Goal: Information Seeking & Learning: Understand process/instructions

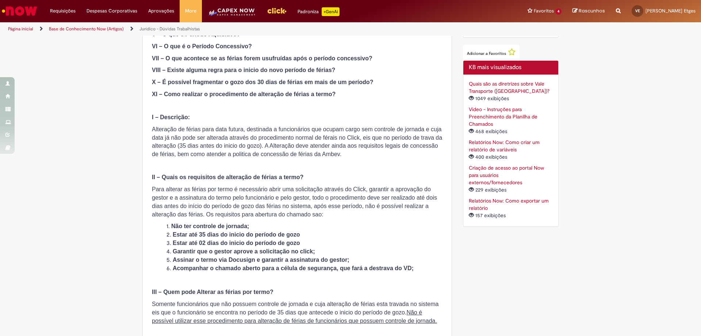
scroll to position [269, 0]
click at [181, 137] on span "Alteração de férias para data futura, destinada a funcionários que ocupam cargo…" at bounding box center [297, 140] width 290 height 31
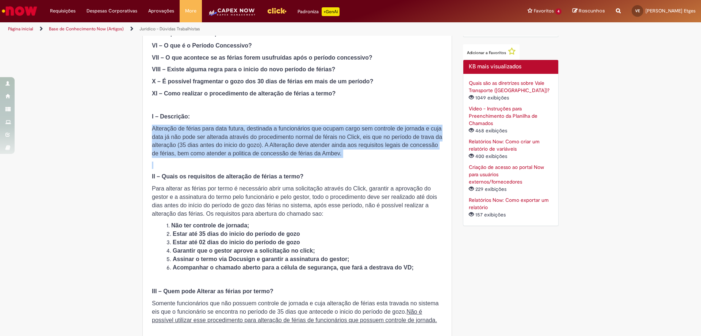
click at [181, 137] on span "Alteração de férias para data futura, destinada a funcionários que ocupam cargo…" at bounding box center [297, 140] width 290 height 31
click at [188, 138] on span "Alteração de férias para data futura, destinada a funcionários que ocupam cargo…" at bounding box center [297, 140] width 290 height 31
click at [211, 135] on span "Alteração de férias para data futura, destinada a funcionários que ocupam cargo…" at bounding box center [297, 140] width 290 height 31
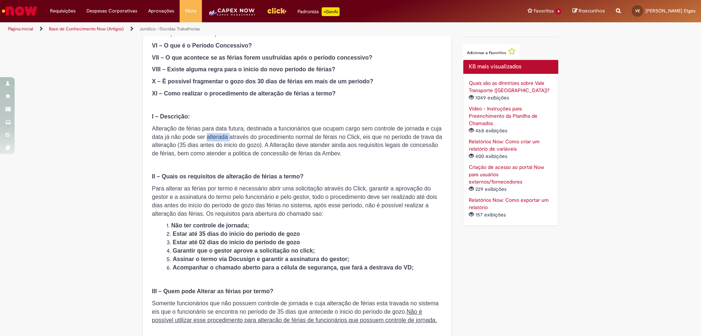
click at [211, 135] on span "Alteração de férias para data futura, destinada a funcionários que ocupam cargo…" at bounding box center [297, 140] width 290 height 31
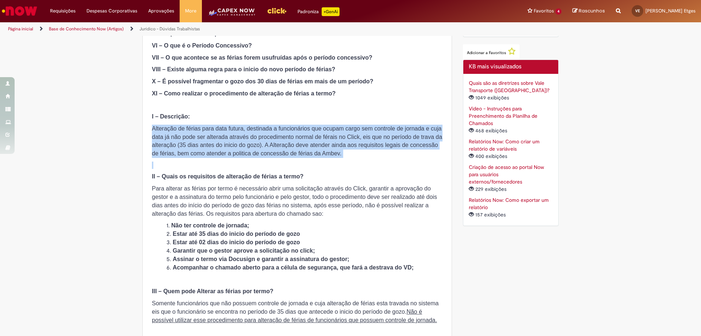
click at [211, 135] on span "Alteração de férias para data futura, destinada a funcionários que ocupam cargo…" at bounding box center [297, 140] width 290 height 31
click at [213, 144] on span "Alteração de férias para data futura, destinada a funcionários que ocupam cargo…" at bounding box center [297, 140] width 290 height 31
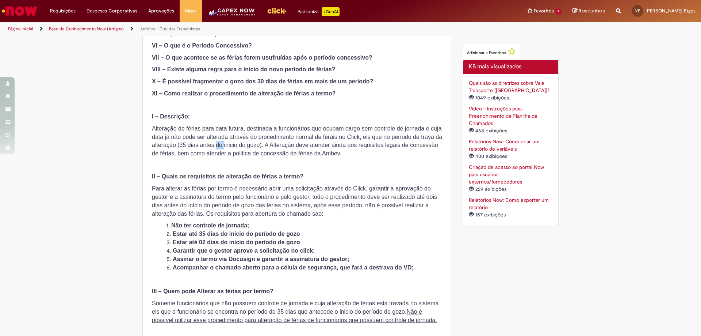
click at [213, 144] on span "Alteração de férias para data futura, destinada a funcionários que ocupam cargo…" at bounding box center [297, 140] width 290 height 31
click at [293, 152] on span "Alteração de férias para data futura, destinada a funcionários que ocupam cargo…" at bounding box center [297, 140] width 290 height 31
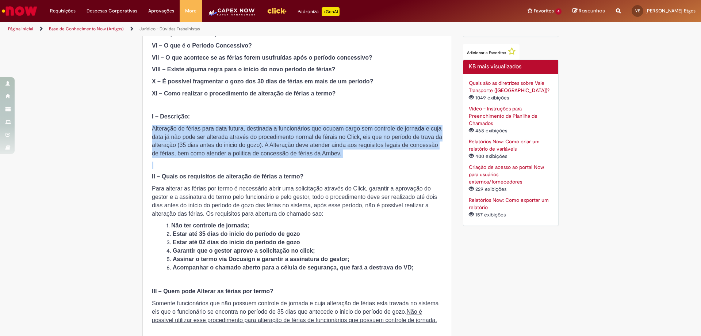
click at [293, 152] on span "Alteração de férias para data futura, destinada a funcionários que ocupam cargo…" at bounding box center [297, 140] width 290 height 31
click at [293, 154] on span "Alteração de férias para data futura, destinada a funcionários que ocupam cargo…" at bounding box center [297, 140] width 290 height 31
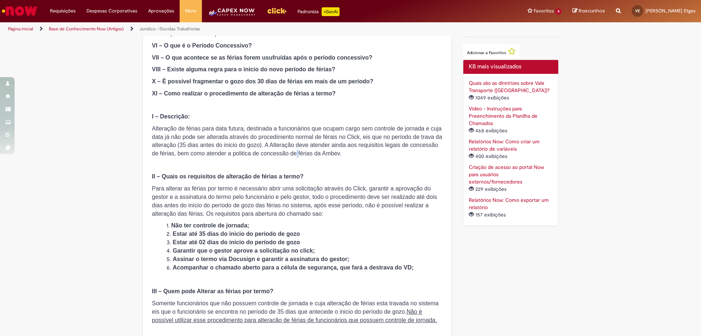
click at [293, 154] on span "Alteração de férias para data futura, destinada a funcionários que ocupam cargo…" at bounding box center [297, 140] width 290 height 31
click at [318, 157] on p "Alteração de férias para data futura, destinada a funcionários que ocupam cargo…" at bounding box center [297, 141] width 291 height 33
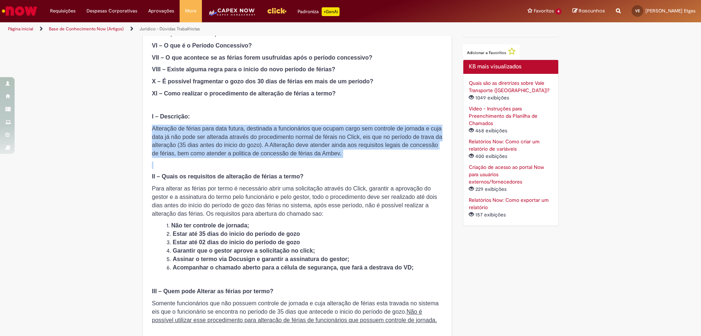
click at [318, 157] on p "Alteração de férias para data futura, destinada a funcionários que ocupam cargo…" at bounding box center [297, 141] width 291 height 33
click at [310, 162] on p at bounding box center [297, 164] width 291 height 7
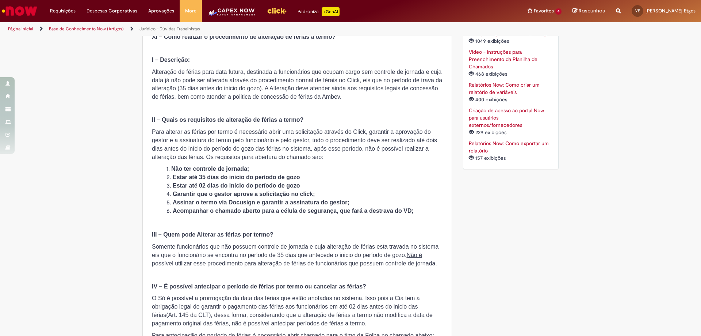
scroll to position [326, 0]
click at [255, 144] on p "Para alterar as férias por termo é necessário abrir uma solicitação através do …" at bounding box center [297, 143] width 291 height 33
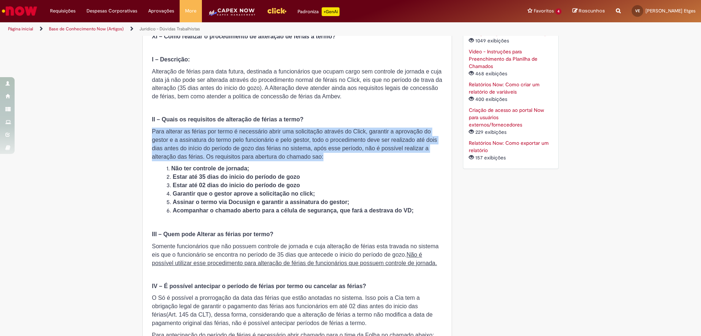
click at [255, 144] on p "Para alterar as férias por termo é necessário abrir uma solicitação através do …" at bounding box center [297, 143] width 291 height 33
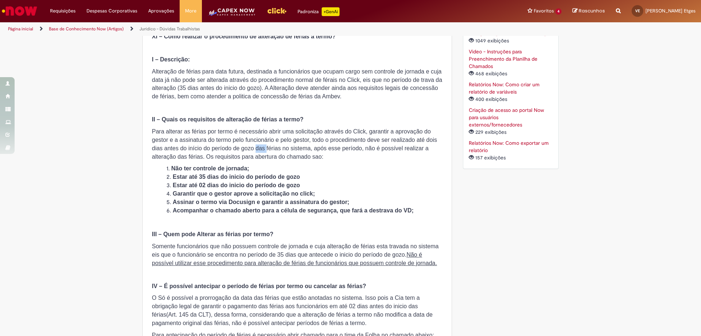
click at [255, 144] on p "Para alterar as férias por termo é necessário abrir uma solicitação através do …" at bounding box center [297, 143] width 291 height 33
drag, startPoint x: 169, startPoint y: 148, endPoint x: 270, endPoint y: 149, distance: 101.2
click at [270, 149] on span "Para alterar as férias por termo é necessário abrir uma solicitação através do …" at bounding box center [294, 143] width 285 height 31
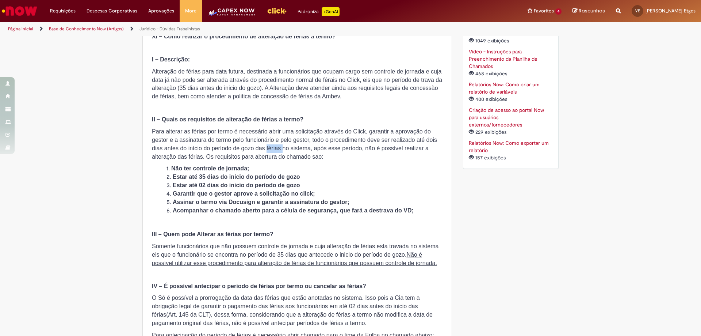
click at [270, 149] on span "Para alterar as férias por termo é necessário abrir uma solicitação através do …" at bounding box center [294, 143] width 285 height 31
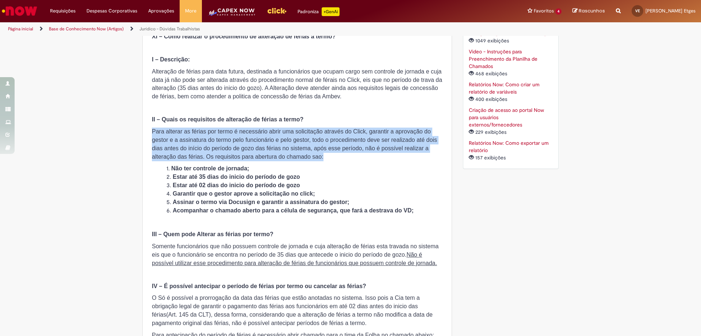
click at [270, 149] on span "Para alterar as férias por termo é necessário abrir uma solicitação através do …" at bounding box center [294, 143] width 285 height 31
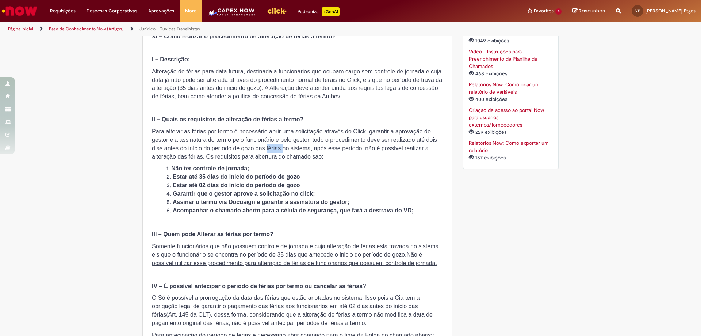
click at [270, 149] on span "Para alterar as férias por termo é necessário abrir uma solicitação através do …" at bounding box center [294, 143] width 285 height 31
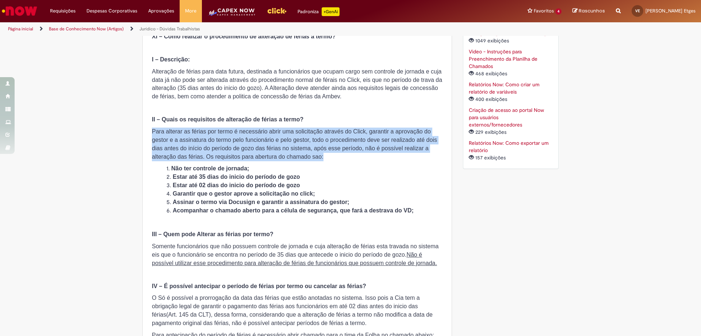
click at [270, 149] on span "Para alterar as férias por termo é necessário abrir uma solicitação através do …" at bounding box center [294, 143] width 285 height 31
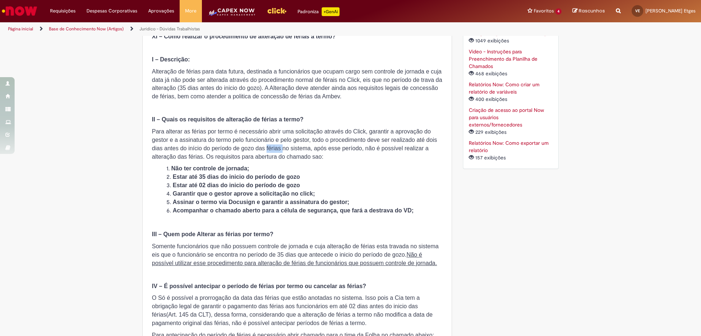
click at [270, 149] on span "Para alterar as férias por termo é necessário abrir uma solicitação através do …" at bounding box center [294, 143] width 285 height 31
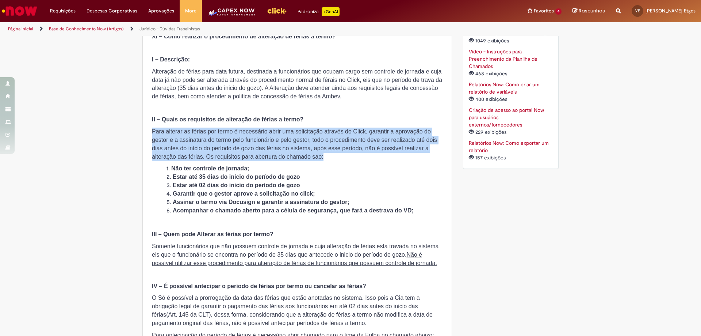
click at [270, 149] on span "Para alterar as férias por termo é necessário abrir uma solicitação através do …" at bounding box center [294, 143] width 285 height 31
click at [271, 150] on span "Para alterar as férias por termo é necessário abrir uma solicitação através do …" at bounding box center [294, 143] width 285 height 31
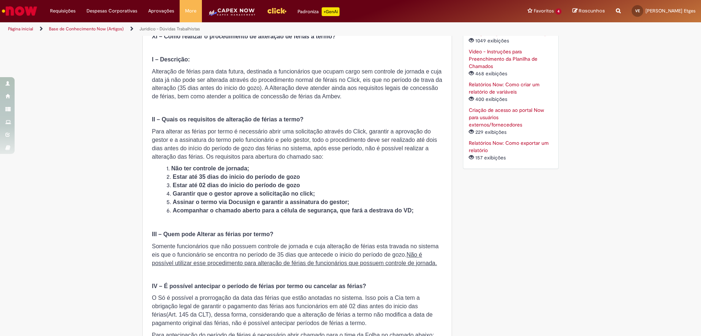
click at [216, 196] on strong "Garantir que o gestor aprove a solicitação no click;" at bounding box center [244, 193] width 142 height 6
click at [221, 201] on strong "Assinar o termo via Docusign e garantir a assinatura do gestor;" at bounding box center [261, 202] width 177 height 6
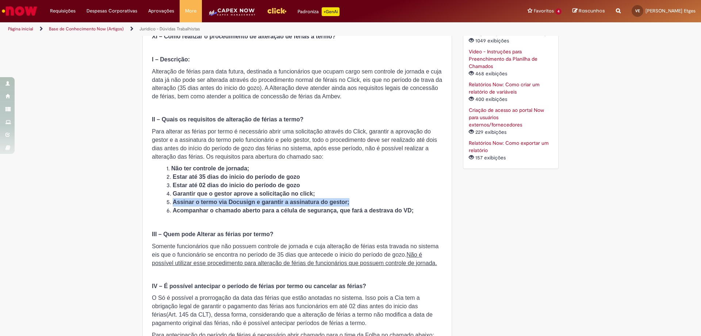
click at [221, 201] on strong "Assinar o termo via Docusign e garantir a assinatura do gestor;" at bounding box center [261, 202] width 177 height 6
click at [226, 208] on strong "Acompanhar o chamado aberto para a célula de segurança, que fará a destrava do …" at bounding box center [293, 210] width 241 height 6
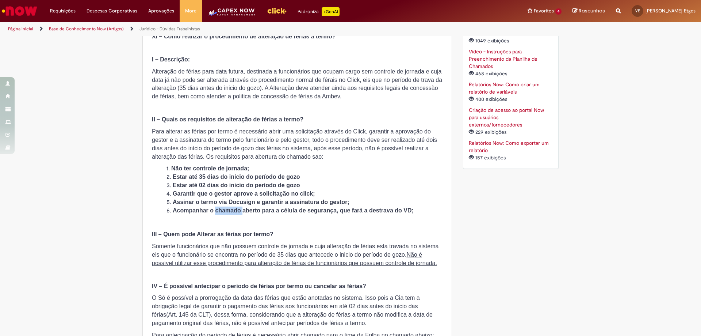
click at [226, 208] on strong "Acompanhar o chamado aberto para a célula de segurança, que fará a destrava do …" at bounding box center [293, 210] width 241 height 6
click at [253, 211] on strong "Acompanhar o chamado aberto para a célula de segurança, que fará a destrava do …" at bounding box center [293, 210] width 241 height 6
click at [335, 214] on li "Acompanhar o chamado aberto para a célula de segurança, que fará a destrava do …" at bounding box center [305, 210] width 276 height 8
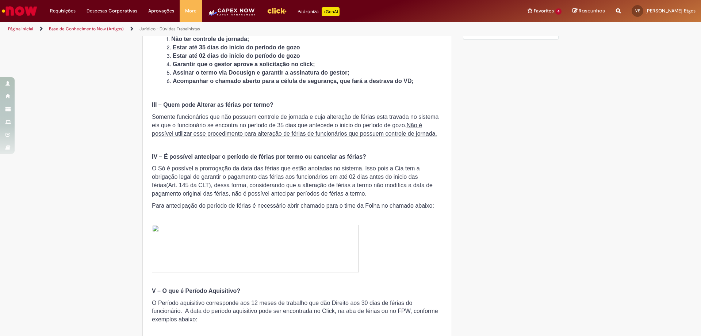
scroll to position [455, 0]
click at [275, 172] on p "O Só é possível a prorrogação da data das férias que estão anotadas no sistema.…" at bounding box center [297, 180] width 291 height 33
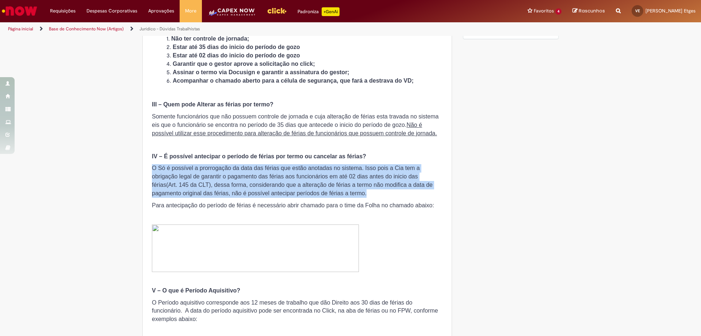
click at [275, 172] on p "O Só é possível a prorrogação da data das férias que estão anotadas no sistema.…" at bounding box center [297, 180] width 291 height 33
click at [282, 175] on span "O Só é possível a prorrogação da data das férias que estão anotadas no sistema.…" at bounding box center [292, 180] width 281 height 31
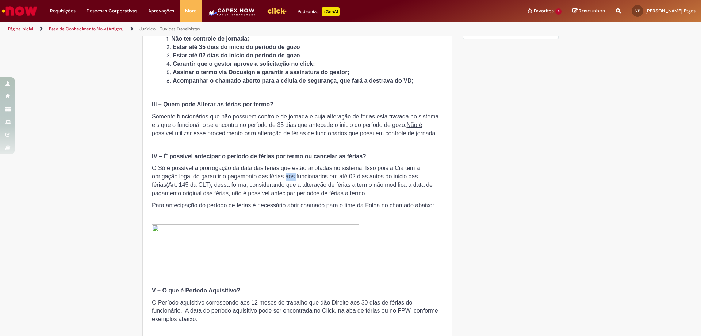
click at [282, 175] on span "O Só é possível a prorrogação da data das férias que estão anotadas no sistema.…" at bounding box center [292, 180] width 281 height 31
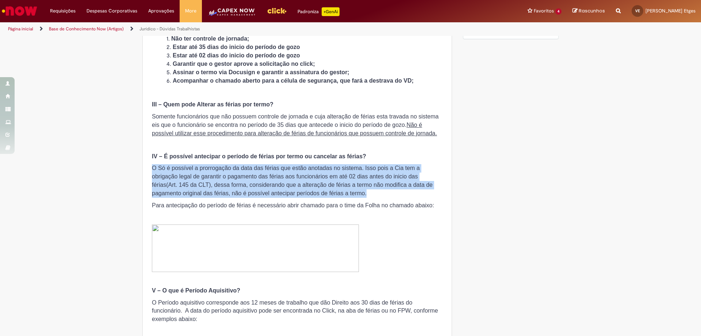
click at [282, 175] on span "O Só é possível a prorrogação da data das férias que estão anotadas no sistema.…" at bounding box center [292, 180] width 281 height 31
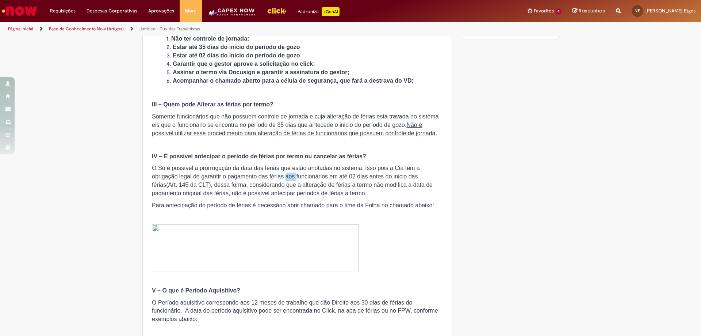
click at [282, 175] on span "O Só é possível a prorrogação da data das férias que estão anotadas no sistema.…" at bounding box center [292, 180] width 281 height 31
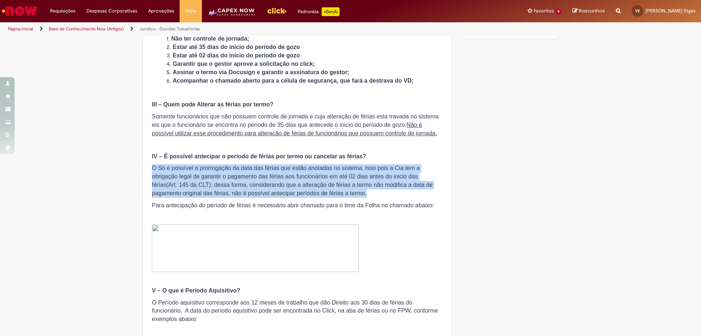
click at [282, 175] on span "O Só é possível a prorrogação da data das férias que estão anotadas no sistema.…" at bounding box center [292, 180] width 281 height 31
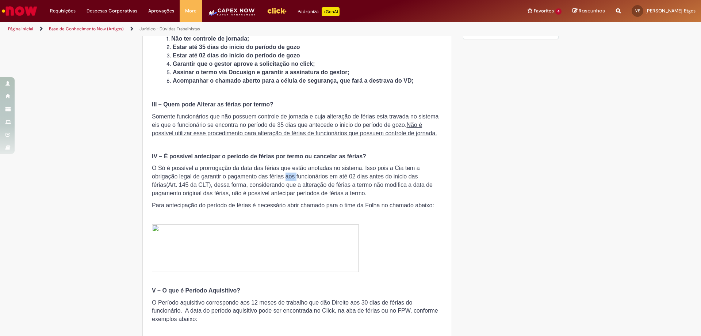
click at [282, 175] on span "O Só é possível a prorrogação da data das férias que estão anotadas no sistema.…" at bounding box center [292, 180] width 281 height 31
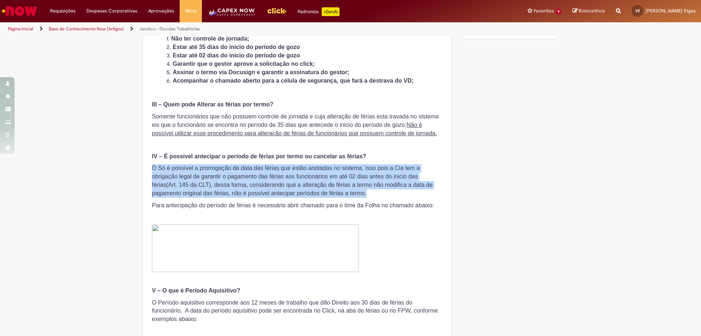
click at [282, 175] on span "O Só é possível a prorrogação da data das férias que estão anotadas no sistema.…" at bounding box center [292, 180] width 281 height 31
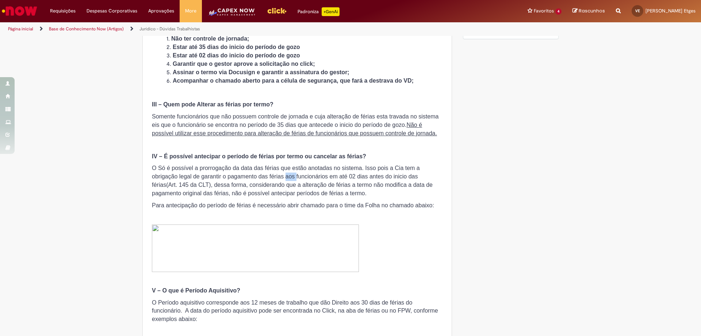
click at [282, 175] on span "O Só é possível a prorrogação da data das férias que estão anotadas no sistema.…" at bounding box center [292, 180] width 281 height 31
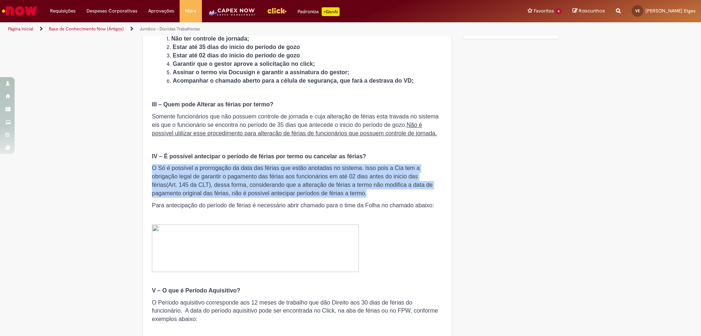
click at [282, 175] on span "O Só é possível a prorrogação da data das férias que estão anotadas no sistema.…" at bounding box center [292, 180] width 281 height 31
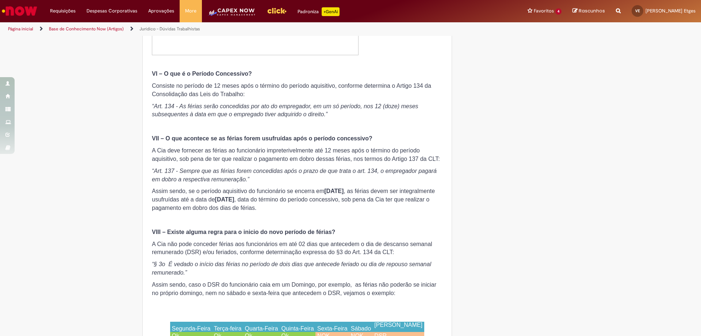
scroll to position [919, 0]
click at [301, 161] on span "A Cia deve fornecer as férias ao funcionário impreterivelmente até 12 meses apó…" at bounding box center [296, 154] width 288 height 15
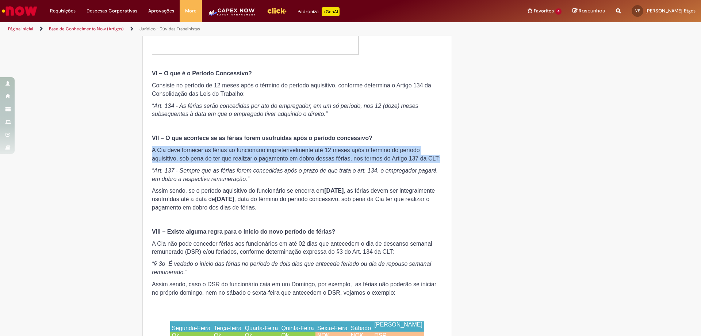
click at [301, 161] on span "A Cia deve fornecer as férias ao funcionário impreterivelmente até 12 meses apó…" at bounding box center [296, 154] width 288 height 15
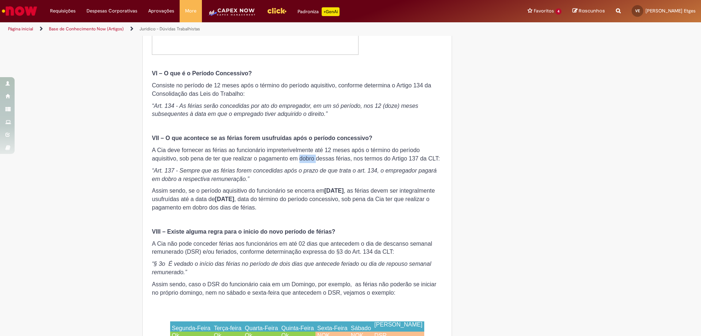
click at [301, 161] on span "A Cia deve fornecer as férias ao funcionário impreterivelmente até 12 meses apó…" at bounding box center [296, 154] width 288 height 15
click at [302, 171] on em "“Art. 137 - Sempre que as férias forem concedidas após o prazo de que trata o a…" at bounding box center [294, 174] width 285 height 15
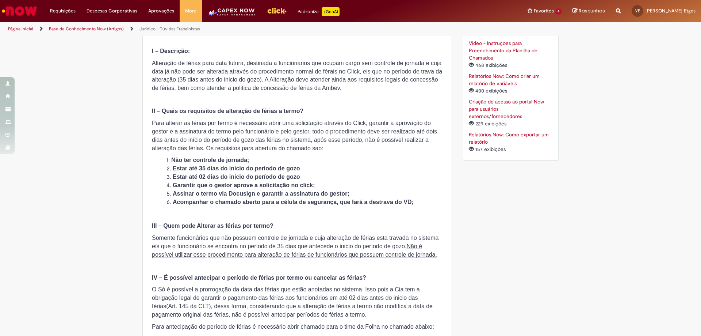
scroll to position [348, 0]
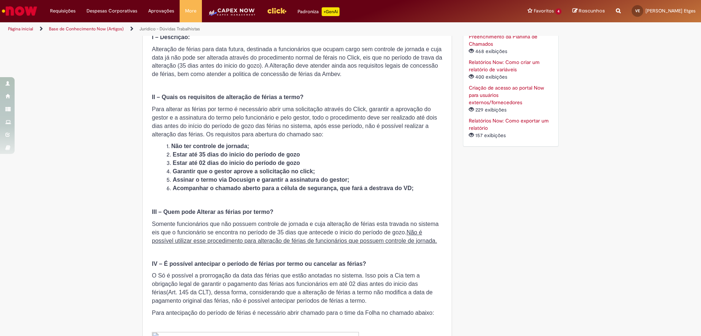
click at [289, 167] on li "Garantir que o gestor aprove a solicitação no click;" at bounding box center [305, 171] width 276 height 8
click at [294, 171] on strong "Garantir que o gestor aprove a solicitação no click;" at bounding box center [244, 171] width 142 height 6
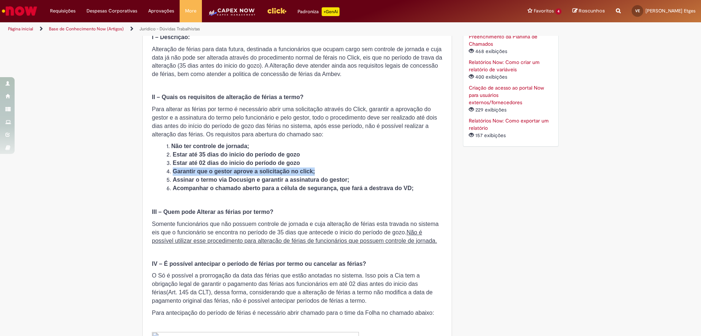
click at [294, 171] on strong "Garantir que o gestor aprove a solicitação no click;" at bounding box center [244, 171] width 142 height 6
click at [286, 178] on strong "Assinar o termo via Docusign e garantir a assinatura do gestor;" at bounding box center [261, 179] width 177 height 6
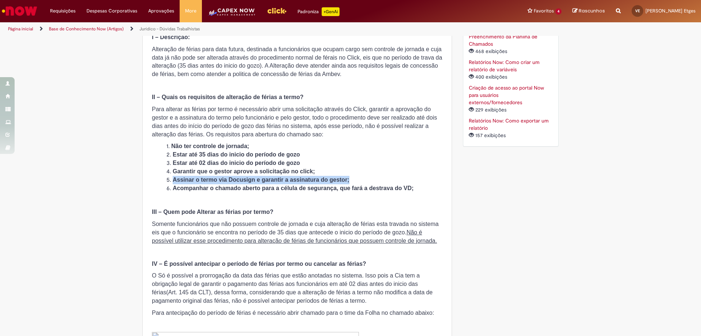
click at [286, 178] on strong "Assinar o termo via Docusign e garantir a assinatura do gestor;" at bounding box center [261, 179] width 177 height 6
